Goal: Information Seeking & Learning: Learn about a topic

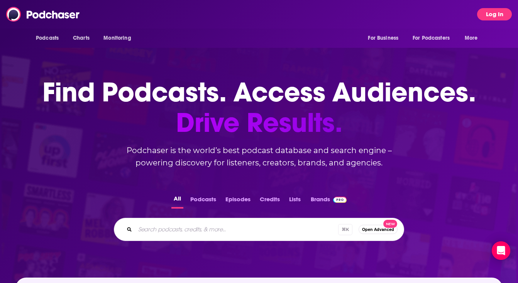
click at [492, 13] on button "Log In" at bounding box center [494, 14] width 35 height 12
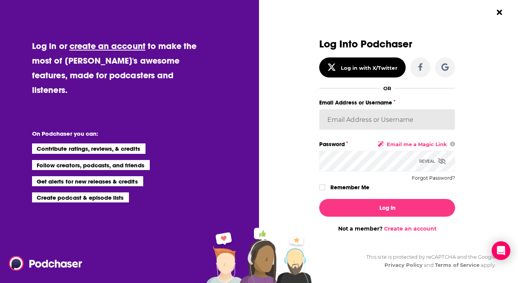
click at [378, 122] on input "Email Address or Username" at bounding box center [387, 119] width 136 height 21
type input "experts2podcasts"
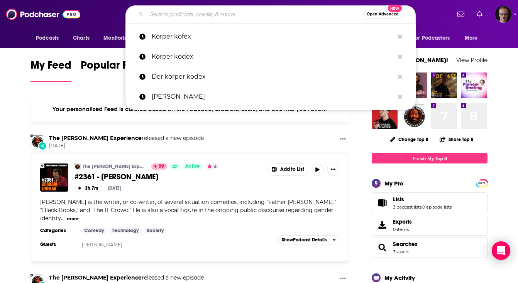
click at [182, 13] on input "Search podcasts, credits, & more..." at bounding box center [255, 14] width 217 height 12
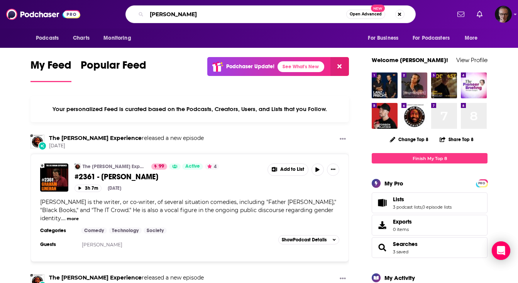
type input "[PERSON_NAME]"
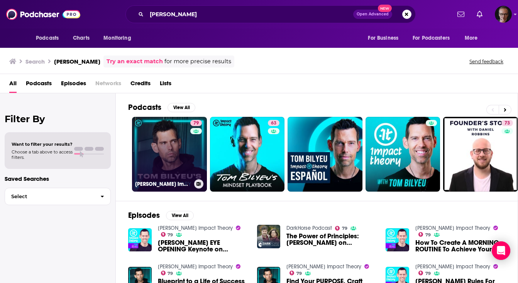
click at [178, 142] on link "79 [PERSON_NAME] Impact Theory" at bounding box center [169, 154] width 75 height 75
